Goal: Task Accomplishment & Management: Complete application form

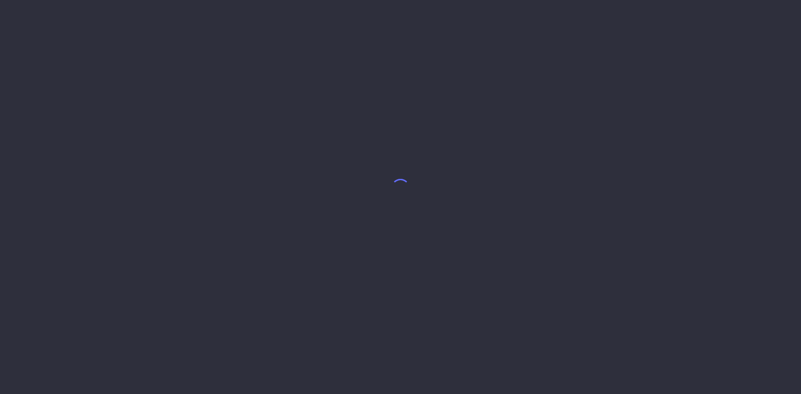
select select "8"
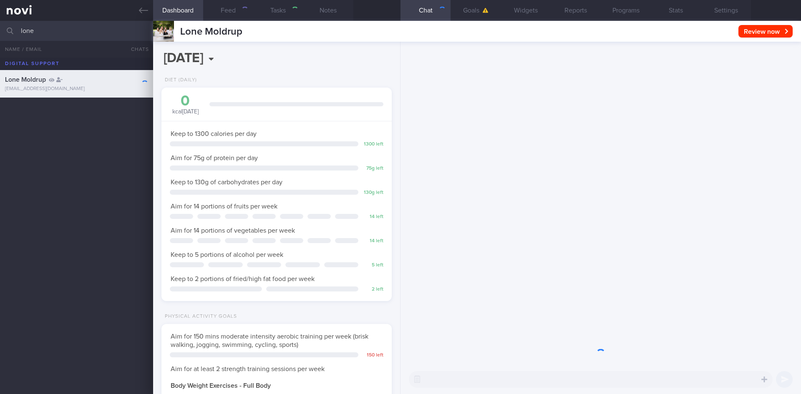
scroll to position [116, 209]
drag, startPoint x: 50, startPoint y: 32, endPoint x: 0, endPoint y: 35, distance: 49.7
click at [0, 34] on input "lone" at bounding box center [400, 31] width 801 height 20
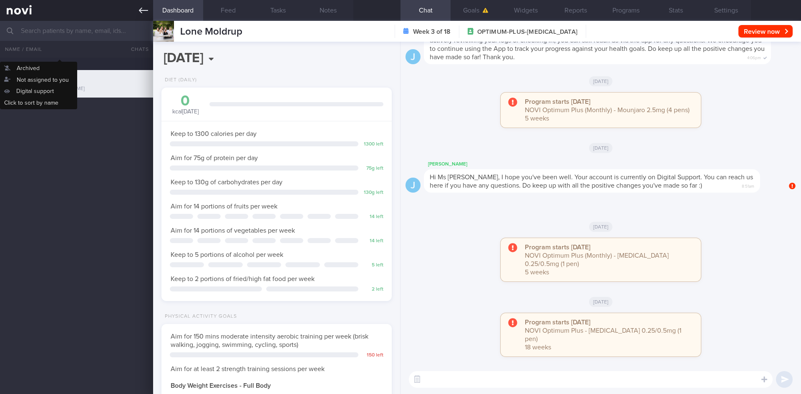
click at [141, 12] on icon at bounding box center [143, 11] width 9 height 6
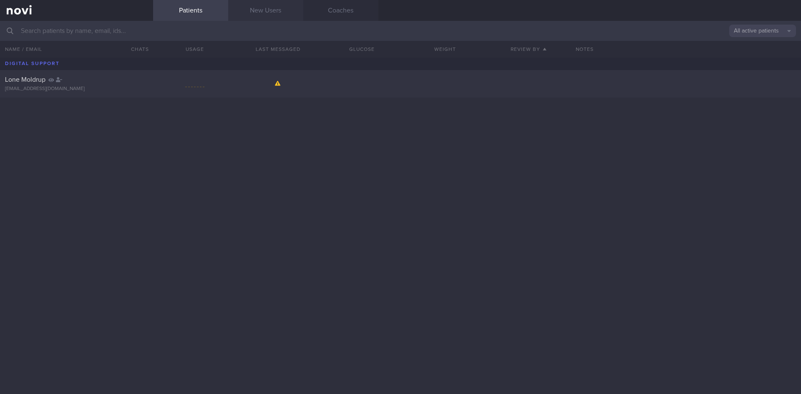
click at [277, 19] on link "New Users" at bounding box center [265, 10] width 75 height 21
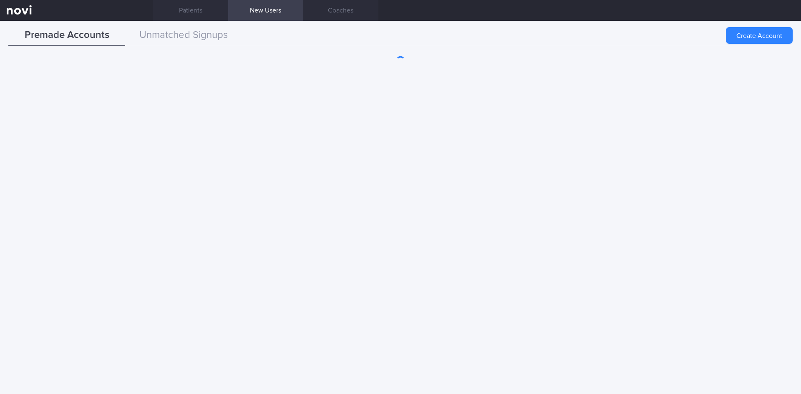
click at [197, 28] on button "Unmatched Signups" at bounding box center [183, 35] width 117 height 21
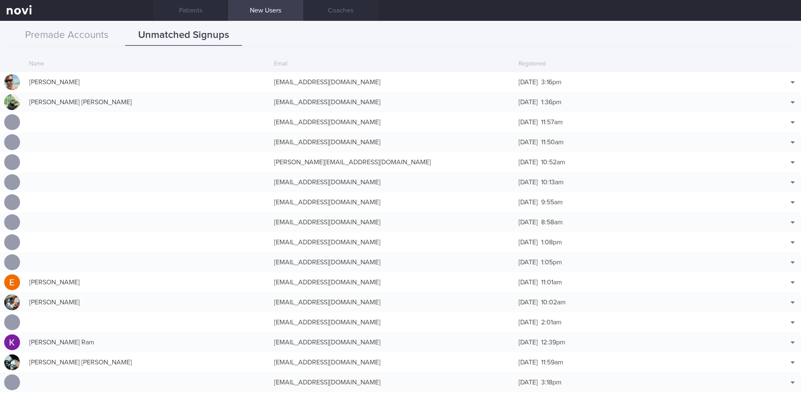
click at [487, 38] on div "Premade Accounts Unmatched Signups" at bounding box center [400, 35] width 784 height 21
click at [187, 7] on link "Patients" at bounding box center [190, 10] width 75 height 21
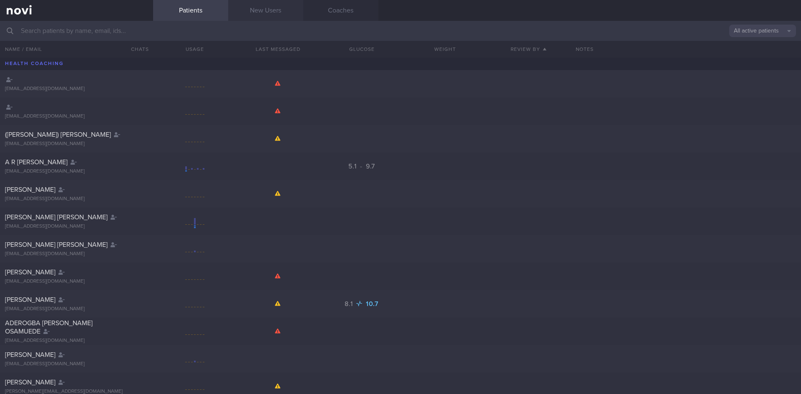
click at [259, 6] on link "New Users" at bounding box center [265, 10] width 75 height 21
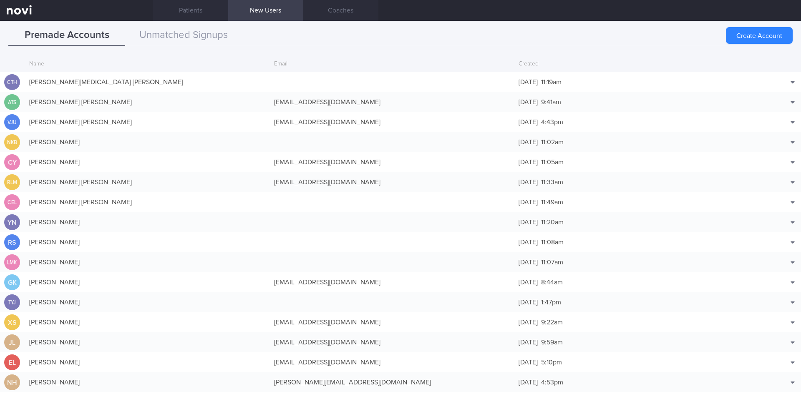
click at [261, 9] on link "New Users" at bounding box center [265, 10] width 75 height 21
click at [754, 33] on button "Create Account" at bounding box center [759, 35] width 67 height 17
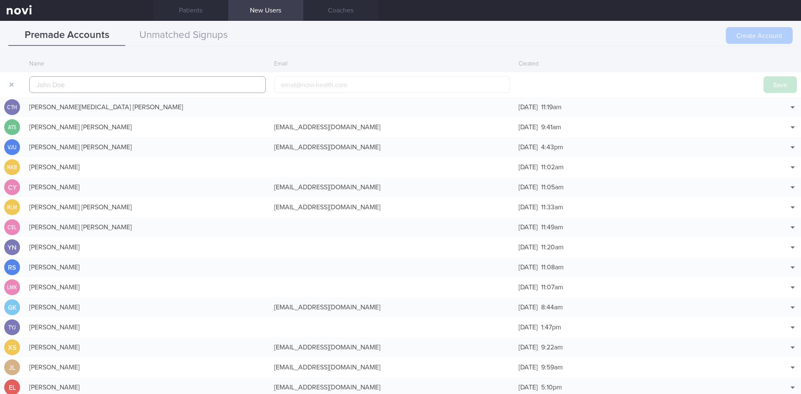
scroll to position [20, 0]
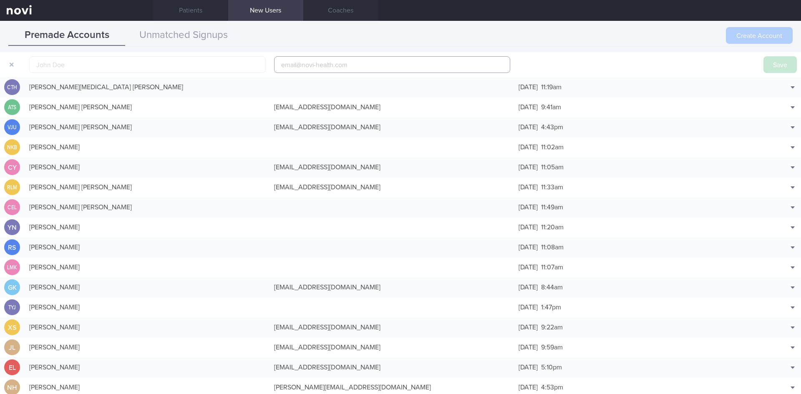
click at [317, 65] on input "email" at bounding box center [392, 64] width 237 height 17
paste input "[EMAIL_ADDRESS][DOMAIN_NAME]"
click at [323, 63] on input "[EMAIL_ADDRESS][DOMAIN_NAME]" at bounding box center [392, 64] width 237 height 17
type input "[EMAIL_ADDRESS][DOMAIN_NAME]"
click at [147, 56] on input "text" at bounding box center [147, 64] width 237 height 17
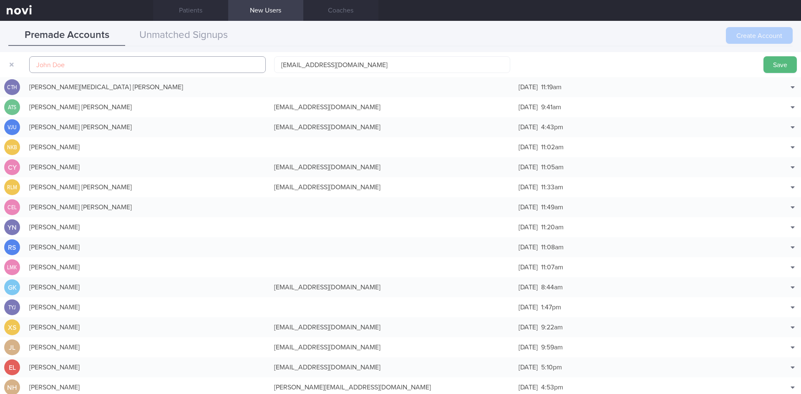
click at [71, 60] on input "text" at bounding box center [147, 64] width 237 height 17
paste input "[PERSON_NAME] [PERSON_NAME]"
type input "[PERSON_NAME] [PERSON_NAME]"
click at [771, 65] on button "Save" at bounding box center [780, 64] width 33 height 17
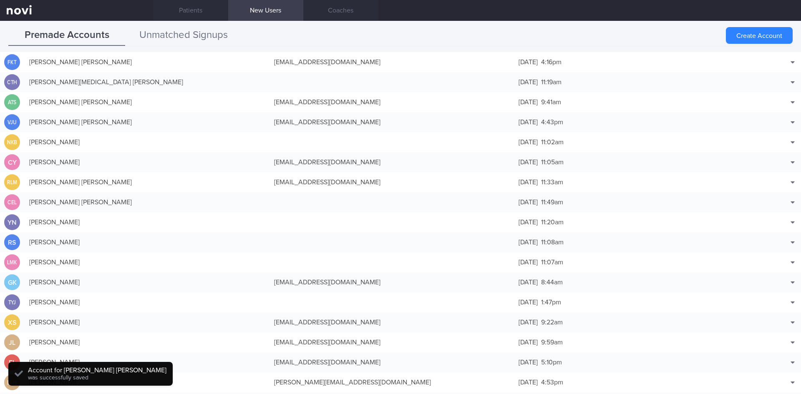
click at [204, 36] on button "Unmatched Signups" at bounding box center [183, 35] width 117 height 21
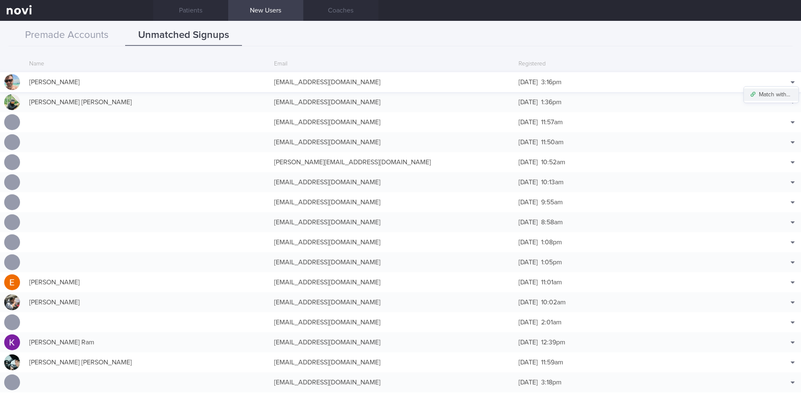
click at [771, 97] on button "Match with..." at bounding box center [771, 94] width 55 height 13
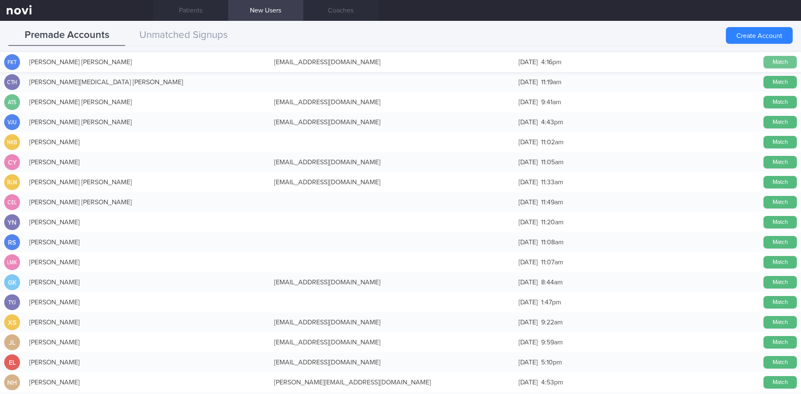
click at [775, 60] on button "Match" at bounding box center [780, 62] width 33 height 13
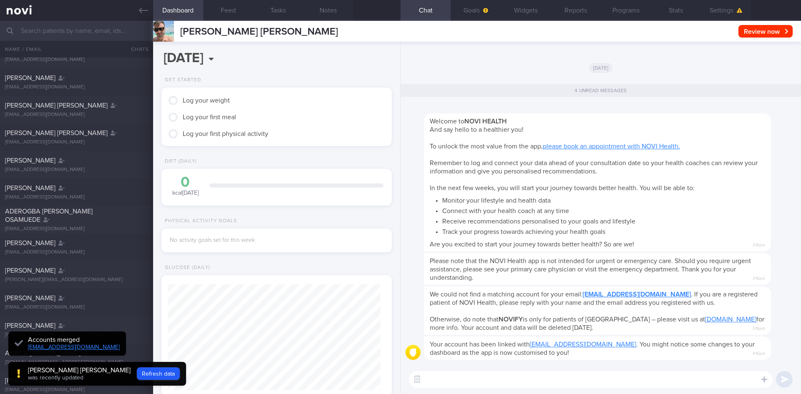
scroll to position [236, 0]
click at [143, 10] on icon at bounding box center [143, 10] width 9 height 9
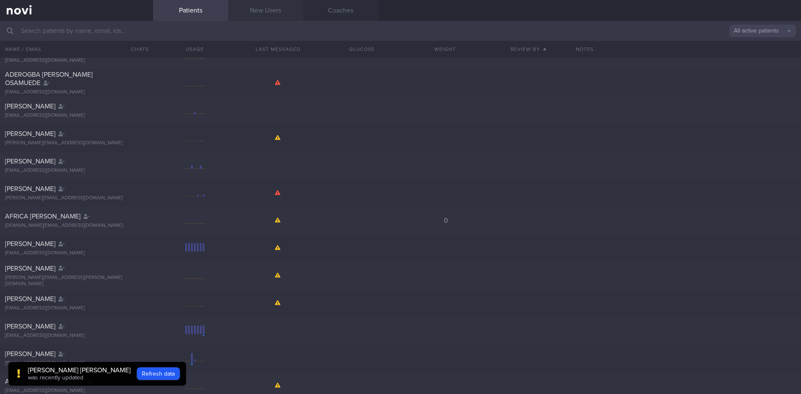
click at [270, 11] on link "New Users" at bounding box center [265, 10] width 75 height 21
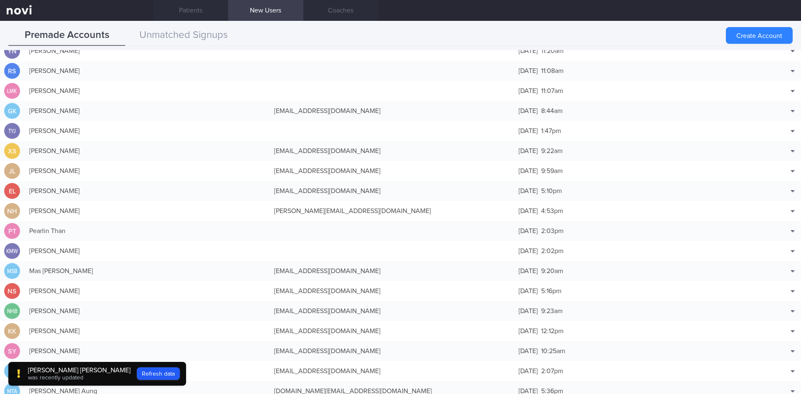
scroll to position [174, 0]
